Goal: Task Accomplishment & Management: Use online tool/utility

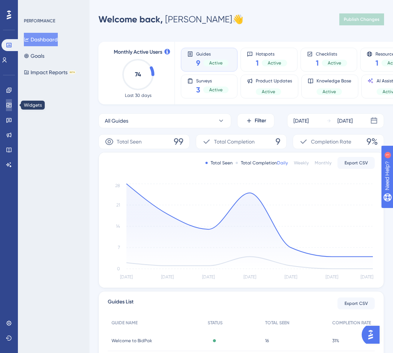
click at [9, 106] on icon at bounding box center [8, 105] width 5 height 4
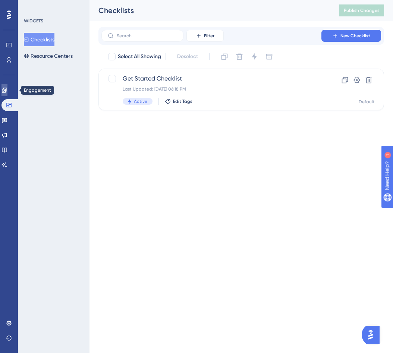
click at [7, 94] on link at bounding box center [4, 90] width 6 height 12
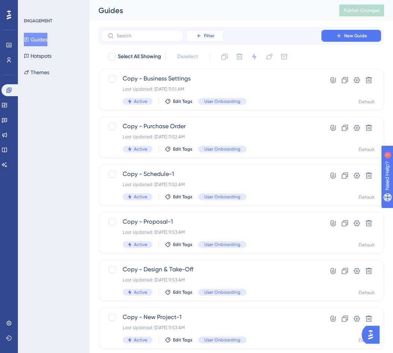
click at [211, 34] on span "Filter" at bounding box center [209, 36] width 10 height 6
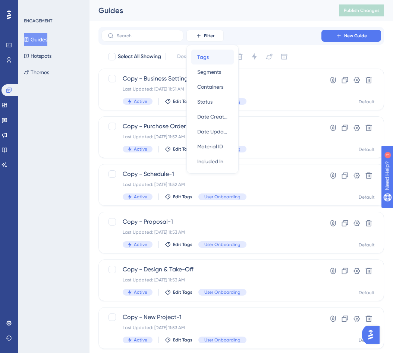
click at [206, 57] on span "Tags" at bounding box center [203, 57] width 12 height 9
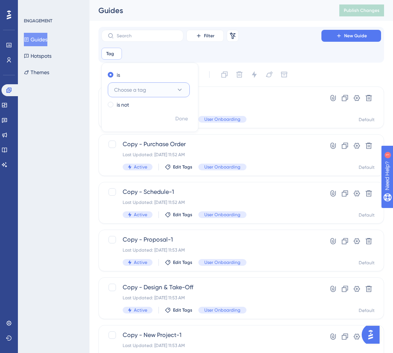
click at [144, 91] on span "Choose a tag" at bounding box center [130, 89] width 32 height 9
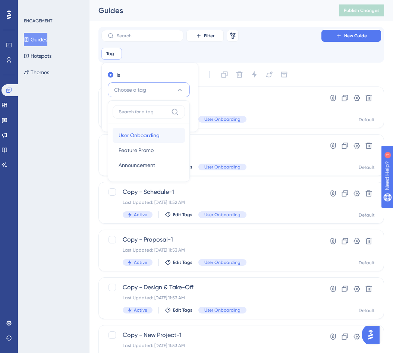
click at [134, 137] on span "User Onboarding" at bounding box center [139, 135] width 41 height 9
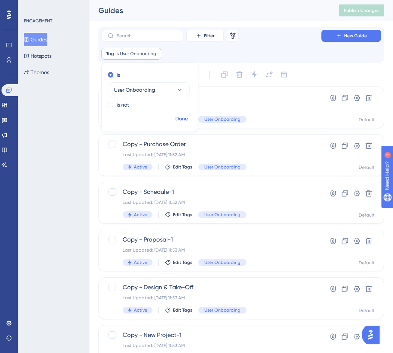
click at [184, 119] on span "Done" at bounding box center [181, 119] width 13 height 9
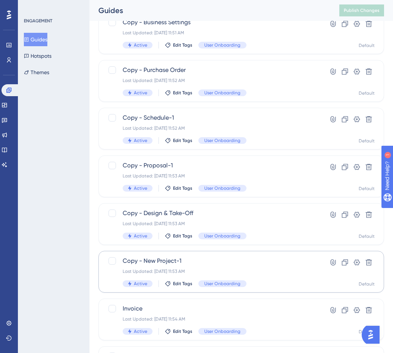
scroll to position [181, 0]
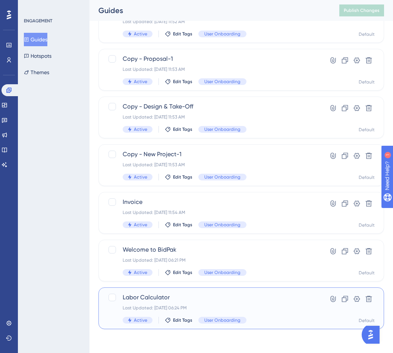
click at [144, 297] on span "Labor Calculator" at bounding box center [212, 297] width 178 height 9
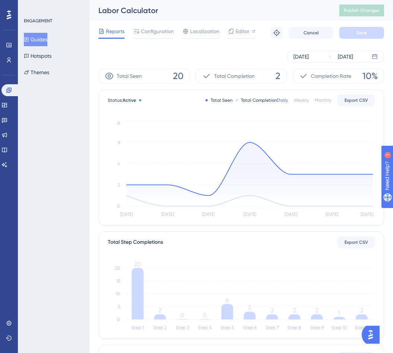
click at [110, 77] on icon at bounding box center [109, 76] width 8 height 7
click at [175, 76] on span "20" at bounding box center [178, 76] width 10 height 12
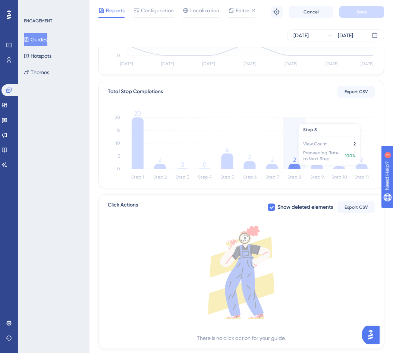
scroll to position [168, 0]
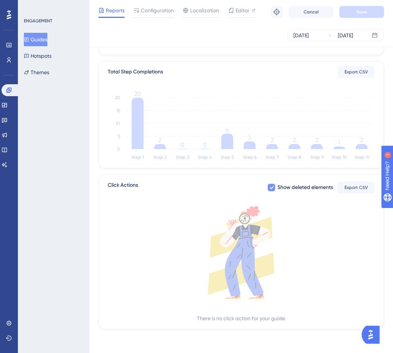
click at [272, 187] on icon at bounding box center [272, 188] width 4 height 3
click at [272, 188] on div at bounding box center [271, 187] width 7 height 7
checkbox input "true"
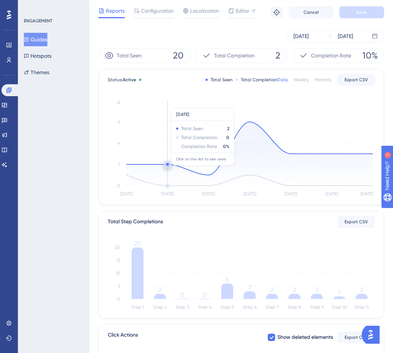
scroll to position [40, 0]
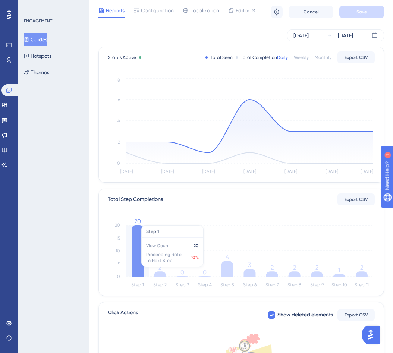
click at [136, 244] on icon at bounding box center [138, 251] width 12 height 52
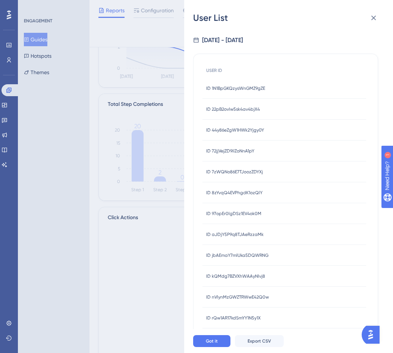
scroll to position [131, 0]
click at [374, 14] on icon at bounding box center [374, 17] width 9 height 9
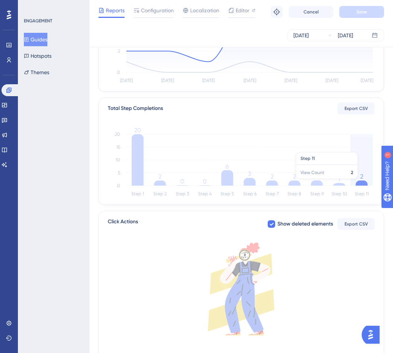
click at [364, 183] on icon at bounding box center [362, 183] width 12 height 5
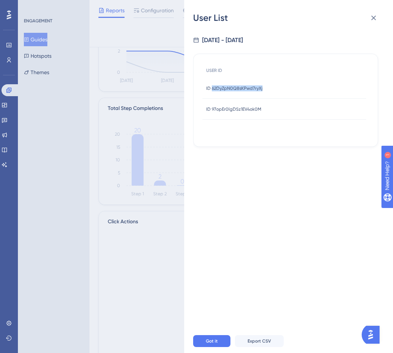
drag, startPoint x: 276, startPoint y: 87, endPoint x: 212, endPoint y: 90, distance: 63.9
click at [212, 90] on div "ID 62DyZpN0Q8sKPwd7ryXj ID 62DyZpN0Q8sKPwd7ryXj" at bounding box center [285, 88] width 164 height 21
copy span "62DyZpN0Q8sKPwd7ryXj"
click at [265, 109] on div "ID 97opEr0lgDSz1EV4ok0M ID 97opEr0lgDSz1EV4ok0M" at bounding box center [285, 109] width 164 height 21
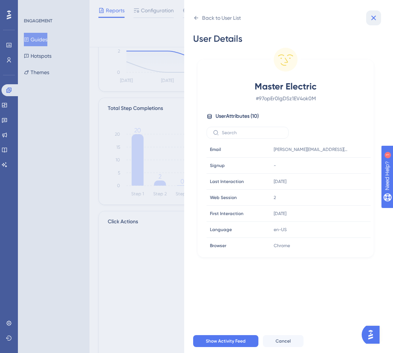
click at [374, 20] on icon at bounding box center [374, 17] width 9 height 9
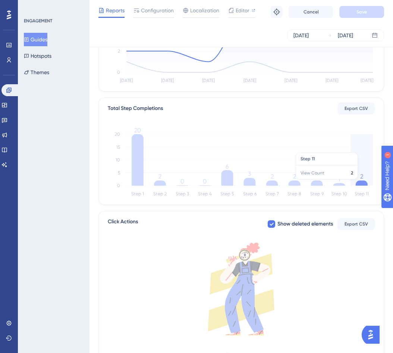
click at [361, 183] on icon at bounding box center [362, 183] width 12 height 5
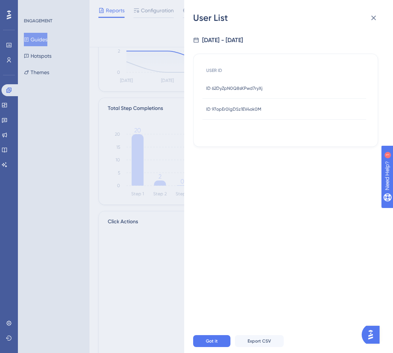
click at [224, 106] on span "ID 97opEr0lgDSz1EV4ok0M" at bounding box center [233, 109] width 55 height 6
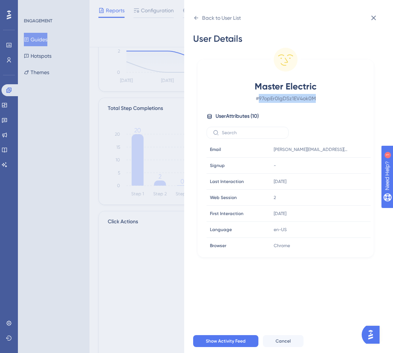
drag, startPoint x: 323, startPoint y: 97, endPoint x: 259, endPoint y: 97, distance: 64.2
click at [259, 97] on span "# 97opEr0lgDSz1EV4ok0M" at bounding box center [285, 98] width 131 height 9
copy span "97opEr0lgDSz1EV4ok0M"
click at [340, 149] on icon at bounding box center [342, 149] width 7 height 7
drag, startPoint x: 322, startPoint y: 101, endPoint x: 259, endPoint y: 100, distance: 63.8
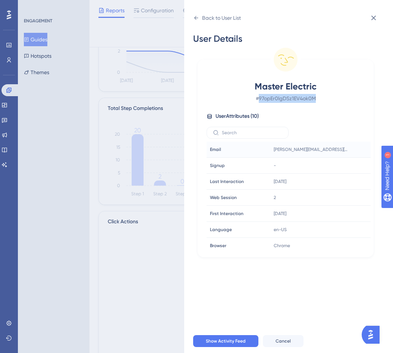
click at [259, 100] on span "# 97opEr0lgDSz1EV4ok0M" at bounding box center [285, 98] width 131 height 9
copy span "97opEr0lgDSz1EV4ok0M"
